Goal: Information Seeking & Learning: Learn about a topic

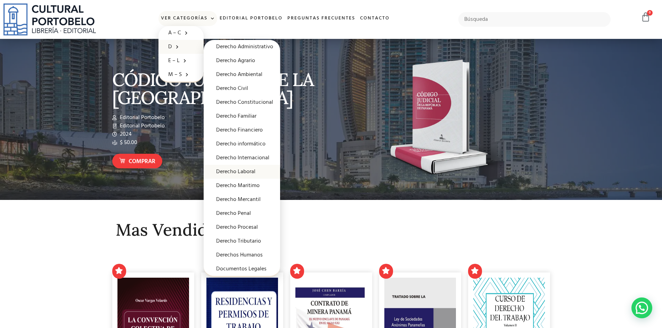
click at [244, 173] on link "Derecho Laboral" at bounding box center [242, 172] width 76 height 14
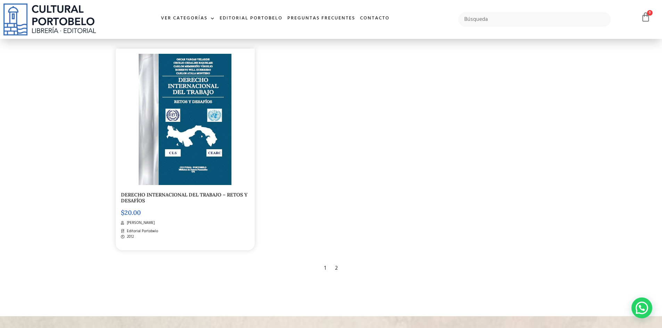
scroll to position [1321, 0]
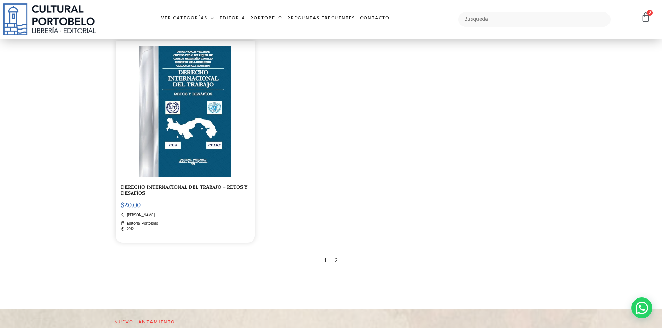
click at [336, 260] on div "2" at bounding box center [337, 260] width 10 height 15
click at [199, 184] on link "DERECHO INTERNACIONAL DEL TRABAJO – RETOS Y DESAFÍOS" at bounding box center [184, 190] width 127 height 12
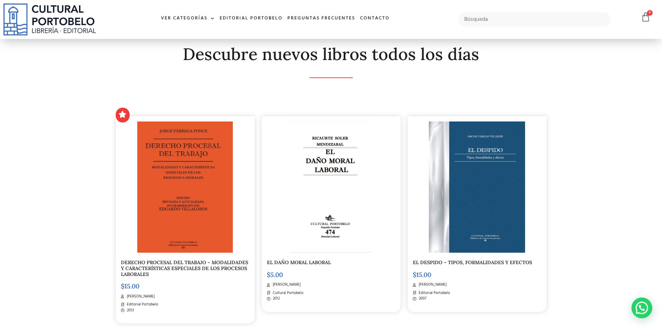
scroll to position [139, 0]
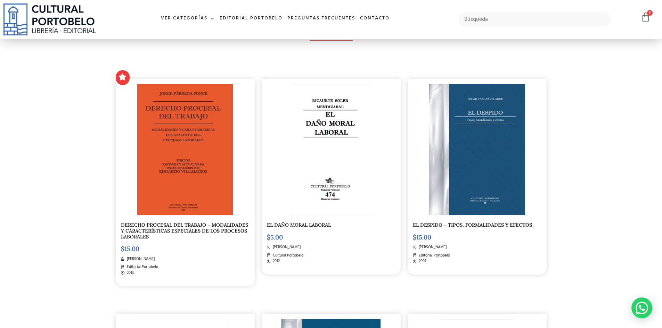
click at [186, 188] on img at bounding box center [185, 149] width 96 height 131
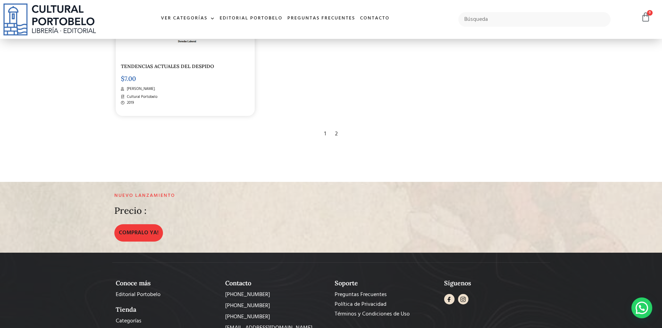
scroll to position [1501, 0]
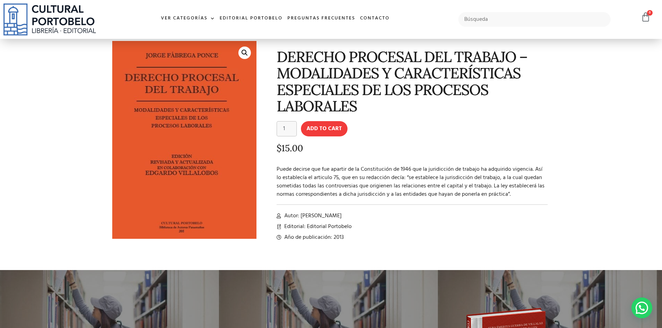
scroll to position [70, 0]
